Goal: Information Seeking & Learning: Learn about a topic

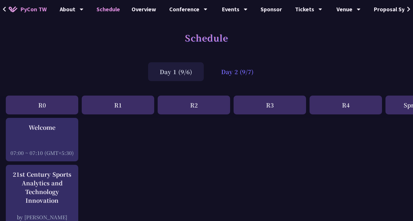
click at [241, 70] on div "Day 2 (9/7)" at bounding box center [237, 71] width 56 height 19
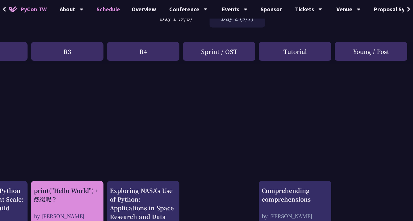
scroll to position [0, 203]
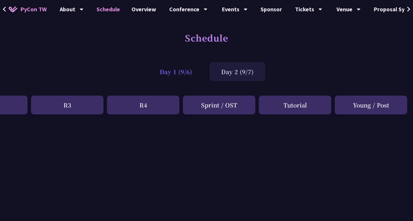
click at [176, 72] on div "Day 1 (9/6)" at bounding box center [176, 71] width 56 height 19
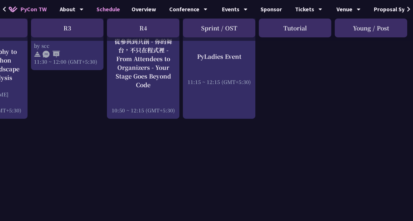
scroll to position [633, 203]
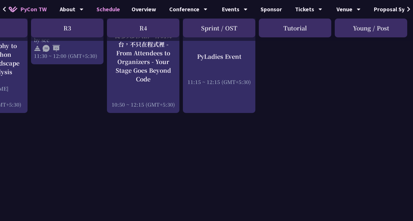
click at [302, 31] on div "Tutorial" at bounding box center [295, 28] width 72 height 19
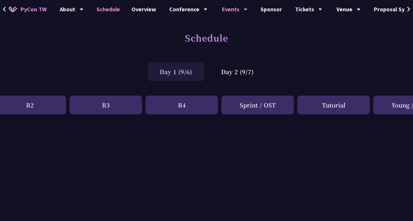
scroll to position [0, 163]
click at [145, 7] on link "Overview" at bounding box center [144, 9] width 36 height 19
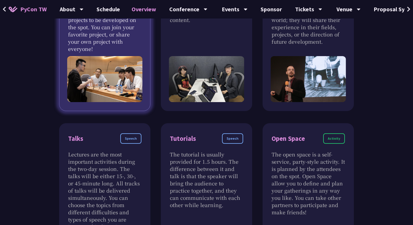
scroll to position [296, 0]
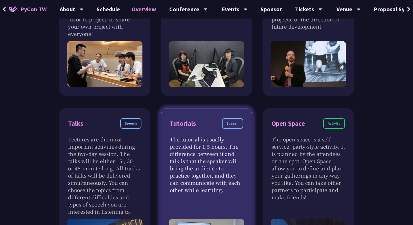
click at [189, 123] on div "Tutorials" at bounding box center [183, 124] width 26 height 10
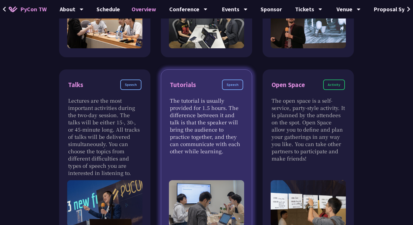
scroll to position [355, 0]
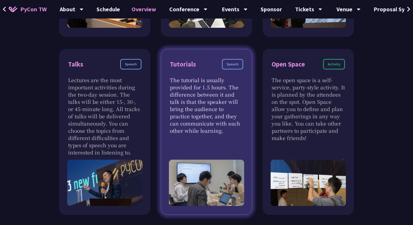
click at [217, 160] on img at bounding box center [207, 183] width 76 height 46
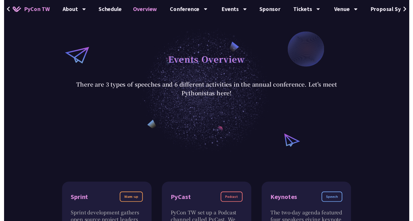
scroll to position [0, 0]
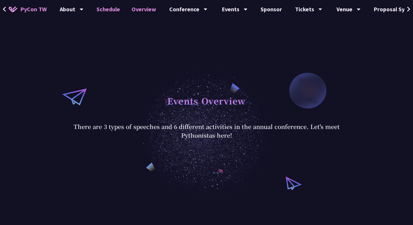
click at [111, 8] on link "Schedule" at bounding box center [108, 9] width 35 height 19
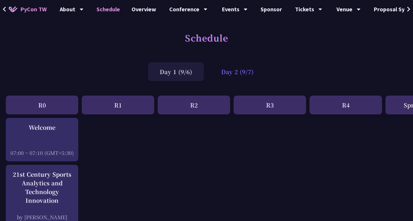
click at [233, 65] on div "Day 2 (9/7)" at bounding box center [237, 71] width 56 height 19
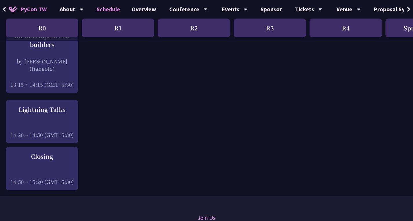
scroll to position [789, 0]
